Goal: Navigation & Orientation: Find specific page/section

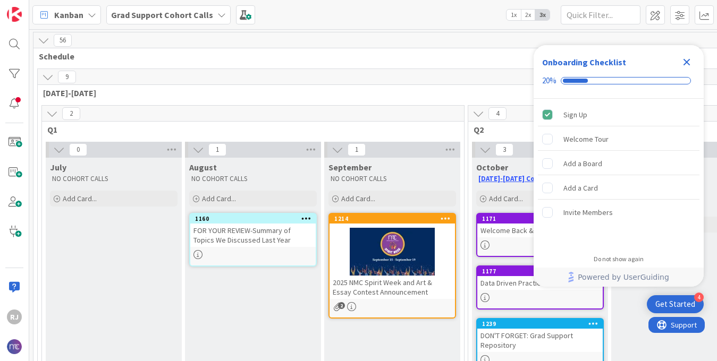
click at [685, 60] on icon "Close Checklist" at bounding box center [687, 62] width 7 height 7
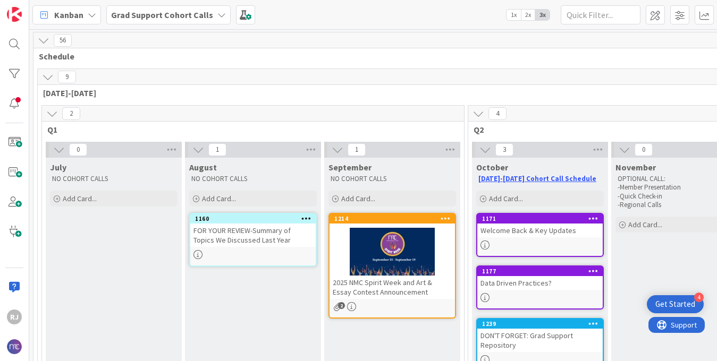
click at [195, 13] on b "Grad Support Cohort Calls" at bounding box center [162, 15] width 102 height 11
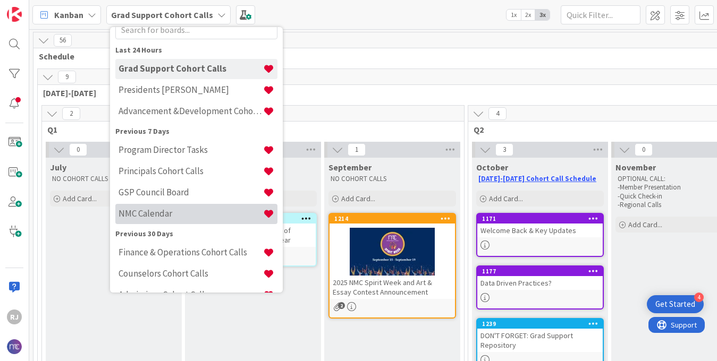
scroll to position [52, 0]
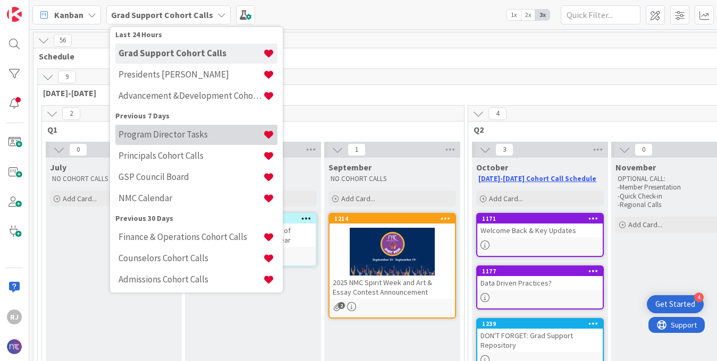
click at [154, 138] on h4 "Program Director Tasks" at bounding box center [191, 134] width 145 height 11
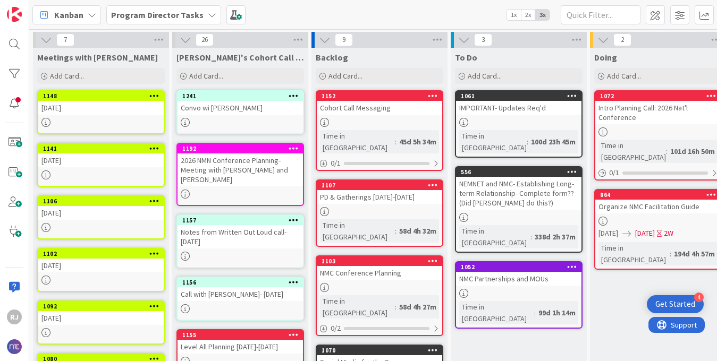
click at [340, 257] on link "1103 NMC Conference Planning Time in [GEOGRAPHIC_DATA] : 58d 4h 27m 0 / 2" at bounding box center [380, 296] width 128 height 81
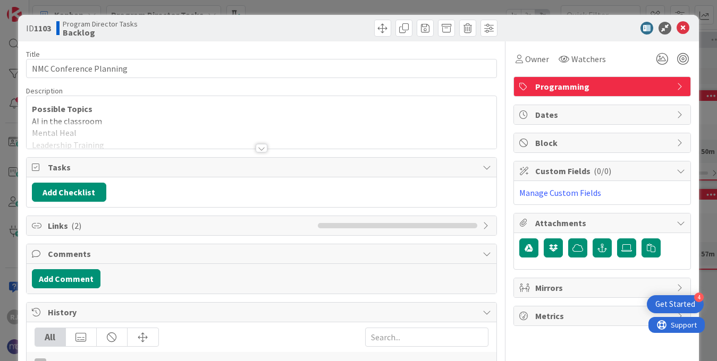
click at [265, 146] on div at bounding box center [262, 148] width 12 height 9
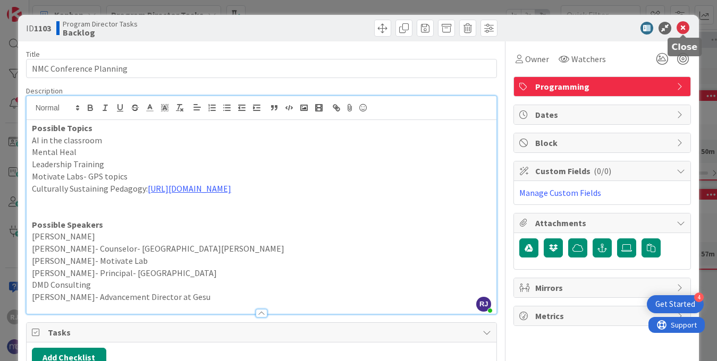
click at [678, 28] on icon at bounding box center [683, 28] width 13 height 13
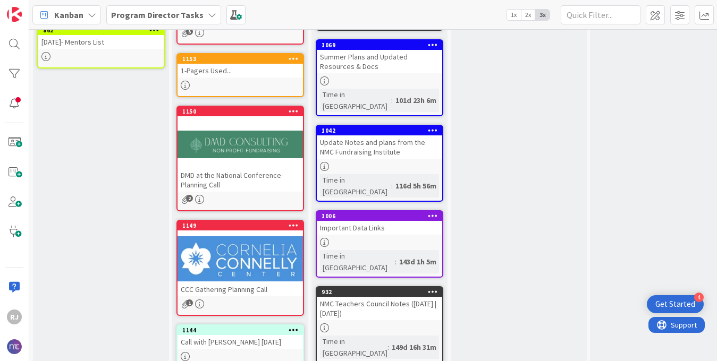
scroll to position [419, 0]
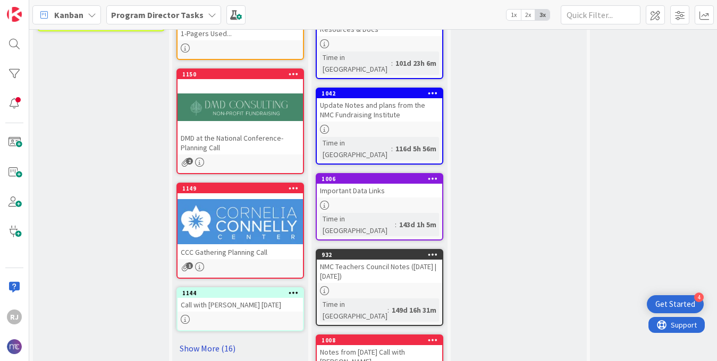
click at [227, 340] on link "Show More (16)" at bounding box center [240, 348] width 128 height 17
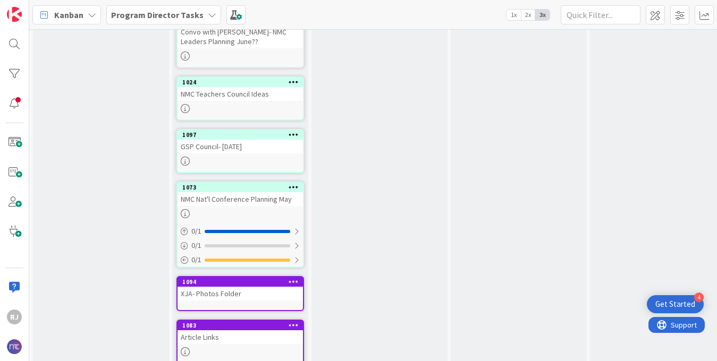
scroll to position [1254, 0]
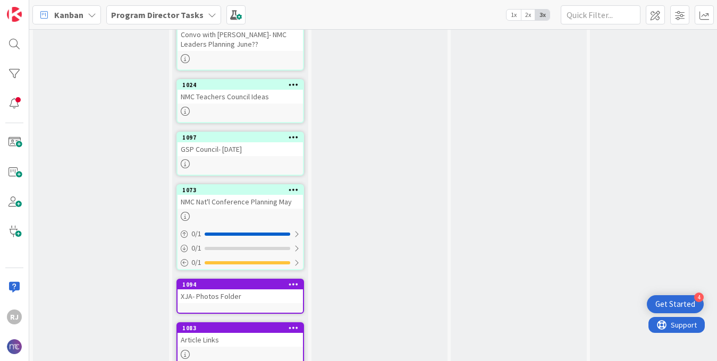
click at [226, 195] on div "NMC Nat'l Conference Planning May" at bounding box center [240, 202] width 125 height 14
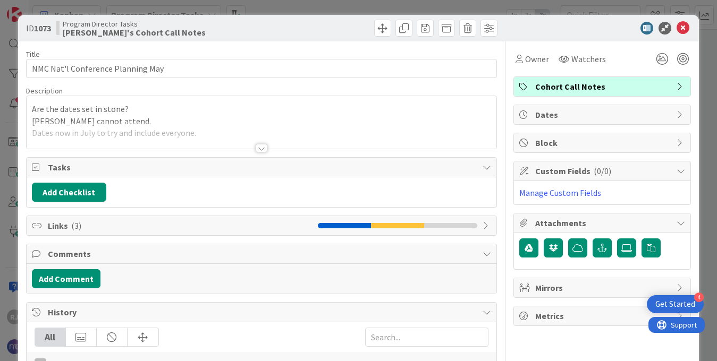
click at [264, 148] on div at bounding box center [262, 148] width 12 height 9
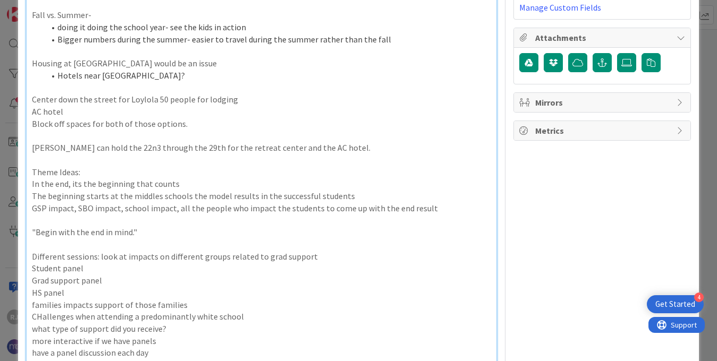
scroll to position [89, 0]
